Goal: Transaction & Acquisition: Purchase product/service

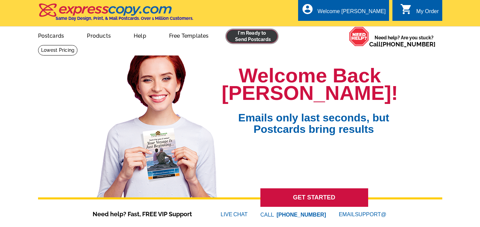
click at [239, 39] on link at bounding box center [252, 36] width 52 height 13
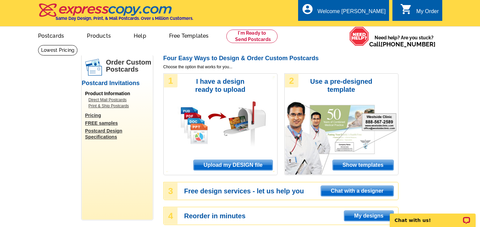
click at [241, 165] on span "Upload my DESIGN file" at bounding box center [233, 165] width 78 height 10
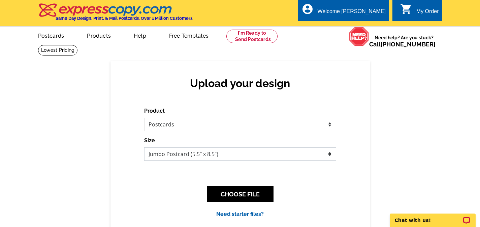
click at [218, 157] on select "Jumbo Postcard (5.5" x 8.5") Regular Postcard (4.25" x 5.6") Panoramic Postcard…" at bounding box center [240, 153] width 192 height 13
select select "1"
click at [144, 148] on select "Jumbo Postcard (5.5" x 8.5") Regular Postcard (4.25" x 5.6") Panoramic Postcard…" at bounding box center [240, 153] width 192 height 13
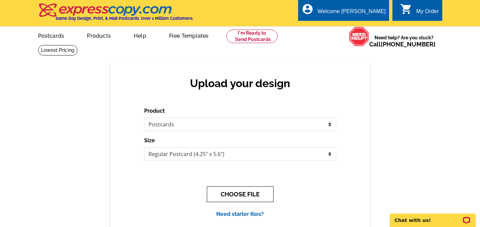
click at [230, 201] on button "CHOOSE FILE" at bounding box center [240, 195] width 67 height 16
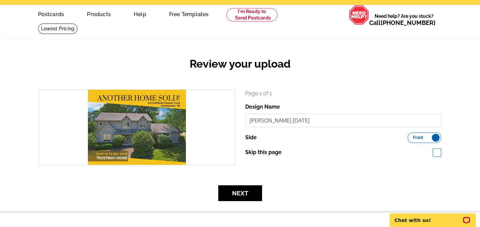
scroll to position [34, 0]
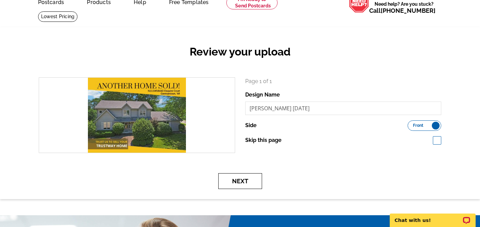
click at [246, 186] on button "Next" at bounding box center [240, 181] width 44 height 16
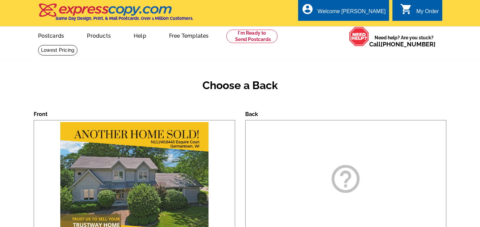
scroll to position [67, 0]
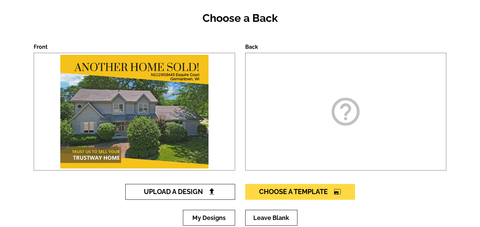
click at [204, 195] on span "Upload A Design" at bounding box center [180, 192] width 72 height 8
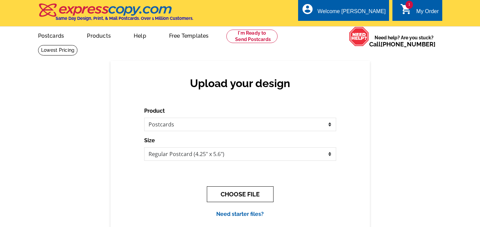
click at [238, 194] on button "CHOOSE FILE" at bounding box center [240, 195] width 67 height 16
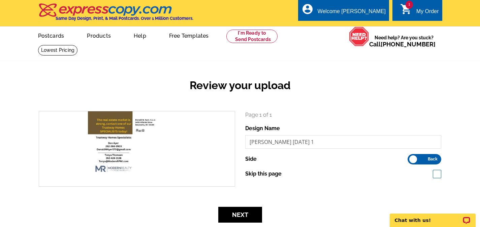
scroll to position [34, 0]
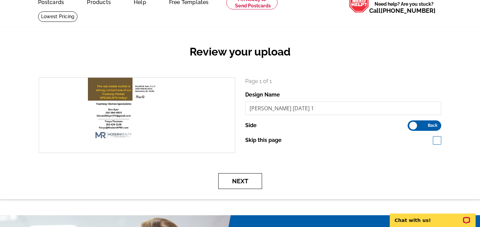
click at [243, 184] on button "Next" at bounding box center [240, 181] width 44 height 16
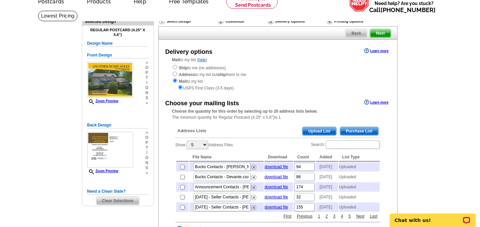
scroll to position [67, 0]
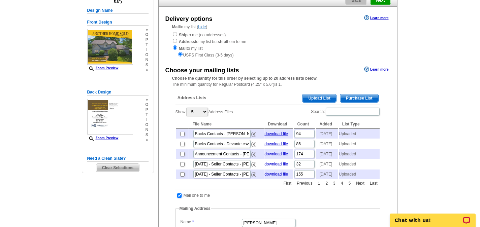
click at [178, 198] on input "checkbox" at bounding box center [179, 196] width 4 height 4
checkbox input "false"
click at [320, 99] on span "Upload List" at bounding box center [318, 98] width 33 height 8
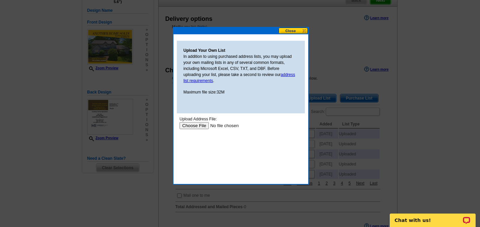
scroll to position [0, 0]
click at [199, 126] on input "file" at bounding box center [221, 125] width 85 height 7
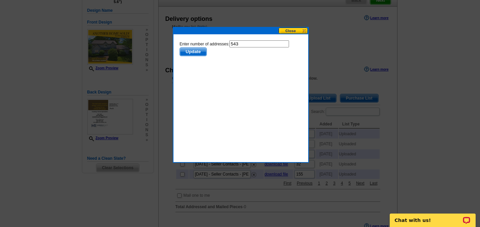
click at [245, 45] on input "543" at bounding box center [259, 43] width 60 height 7
type input "542"
click at [192, 51] on span "Update" at bounding box center [192, 52] width 27 height 8
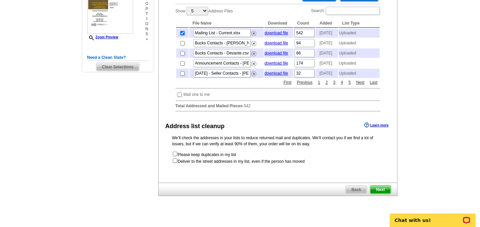
scroll to position [202, 0]
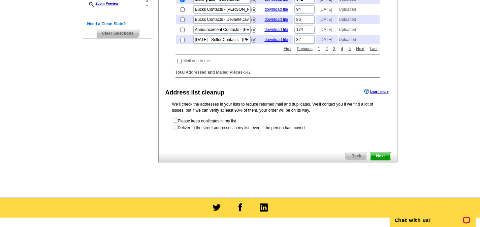
click at [382, 160] on span "Next" at bounding box center [380, 156] width 20 height 8
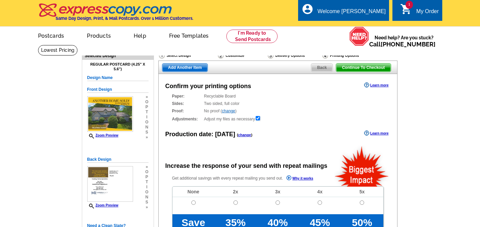
radio input "false"
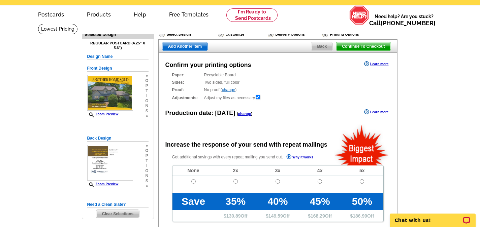
scroll to position [67, 0]
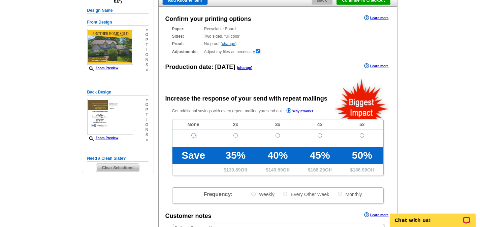
click at [193, 135] on input "radio" at bounding box center [193, 135] width 4 height 4
radio input "true"
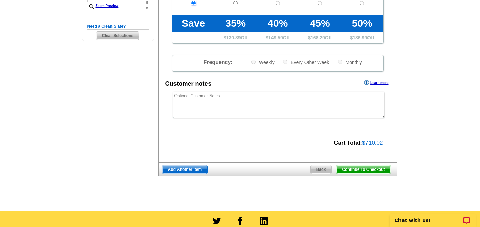
scroll to position [202, 0]
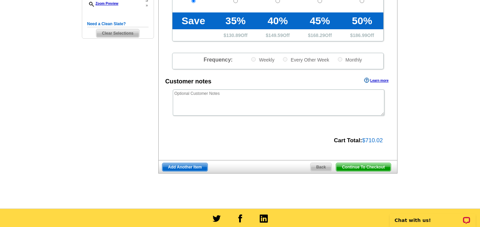
click at [365, 169] on span "Continue To Checkout" at bounding box center [363, 167] width 54 height 8
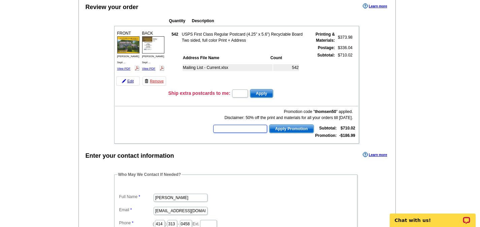
click at [249, 131] on input "text" at bounding box center [240, 129] width 54 height 8
type input "SMS60m"
click at [298, 129] on span "Apply Promotion" at bounding box center [291, 129] width 44 height 8
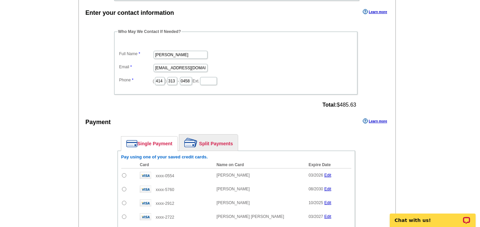
scroll to position [236, 0]
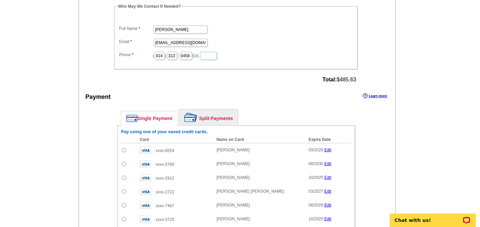
drag, startPoint x: 214, startPoint y: 116, endPoint x: 212, endPoint y: 199, distance: 82.9
click at [214, 116] on link "Split Payments" at bounding box center [208, 117] width 59 height 16
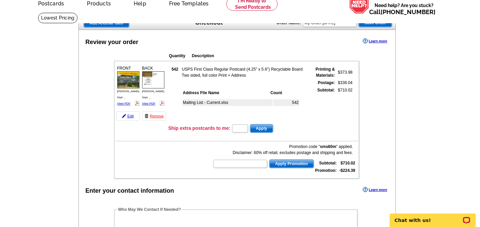
scroll to position [0, 0]
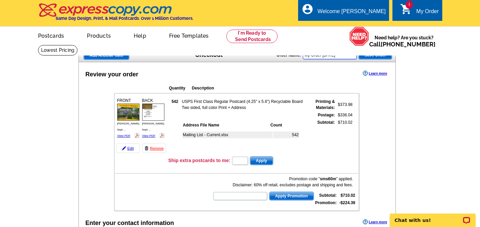
drag, startPoint x: 350, startPoint y: 57, endPoint x: 300, endPoint y: 60, distance: 49.6
click at [300, 60] on div "Order Name: My Order 2025-09-22 Save Order" at bounding box center [333, 54] width 115 height 11
type input "D"
type input "[PERSON_NAME] - [DATE]"
click at [377, 56] on span "Save Order" at bounding box center [375, 55] width 33 height 8
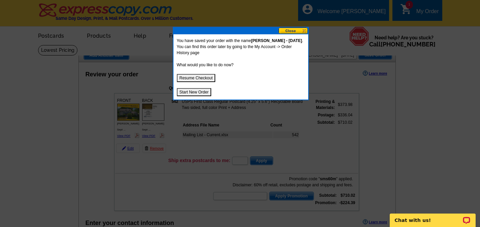
click at [204, 74] on button "Resume Checkout" at bounding box center [196, 78] width 39 height 8
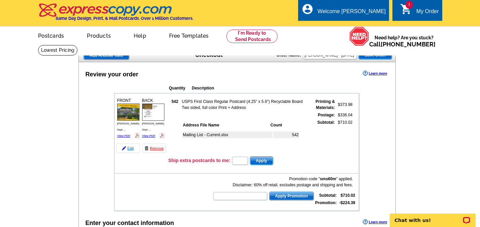
click at [127, 149] on link "Edit" at bounding box center [128, 148] width 24 height 9
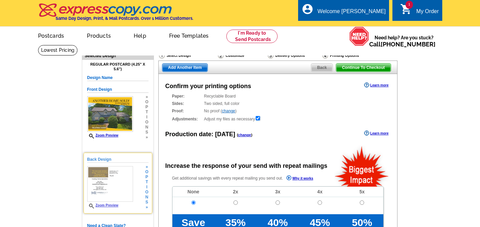
radio input "false"
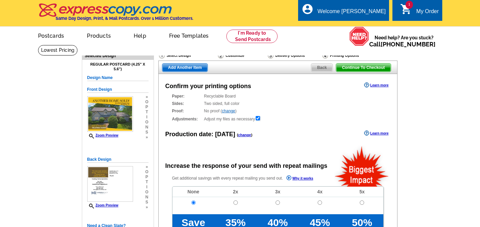
click at [242, 137] on link "change" at bounding box center [244, 135] width 13 height 4
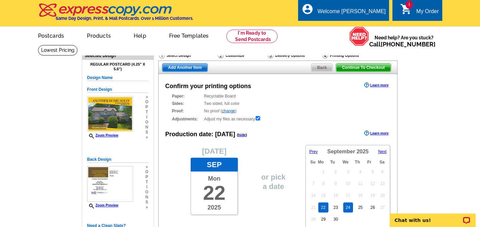
click at [348, 208] on link "24" at bounding box center [348, 208] width 10 height 10
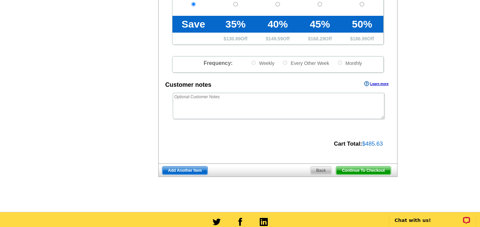
scroll to position [303, 0]
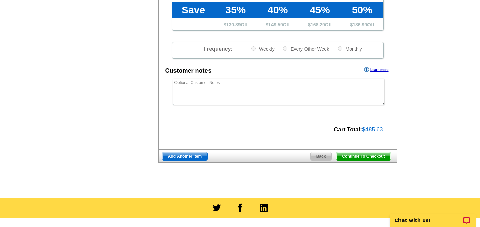
click at [372, 158] on span "Continue To Checkout" at bounding box center [363, 157] width 54 height 8
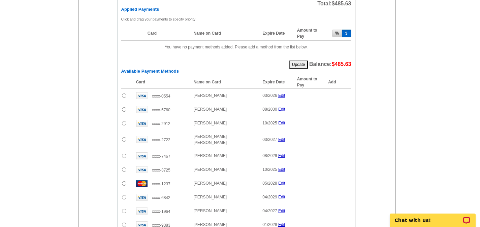
scroll to position [404, 0]
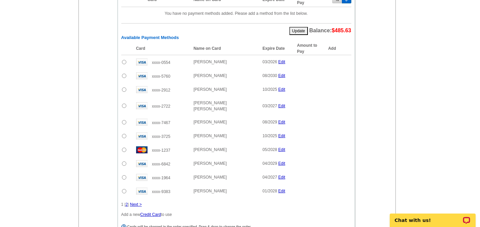
click at [134, 202] on link "Next >" at bounding box center [136, 204] width 12 height 5
